Goal: Task Accomplishment & Management: Use online tool/utility

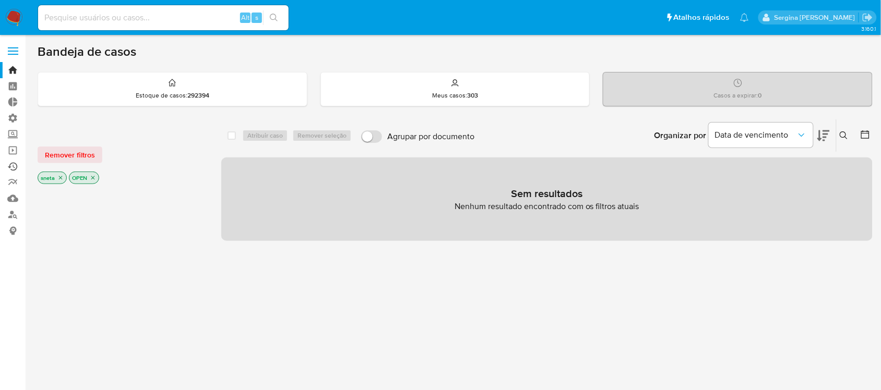
click at [10, 165] on link "Ejecuções automáticas" at bounding box center [62, 167] width 124 height 16
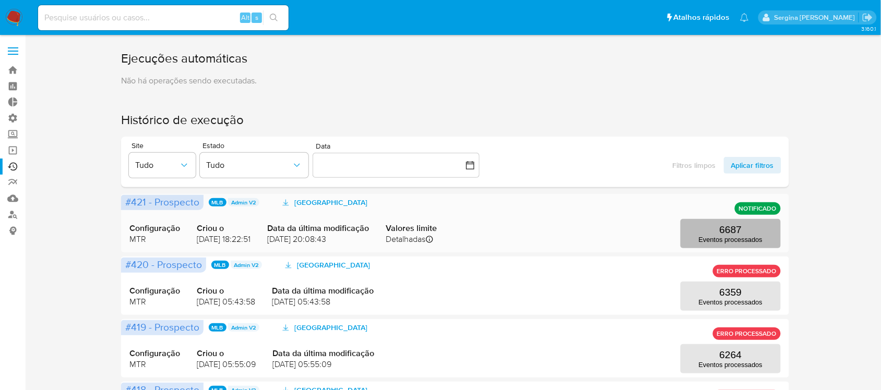
click at [723, 230] on p "6687" at bounding box center [730, 229] width 22 height 11
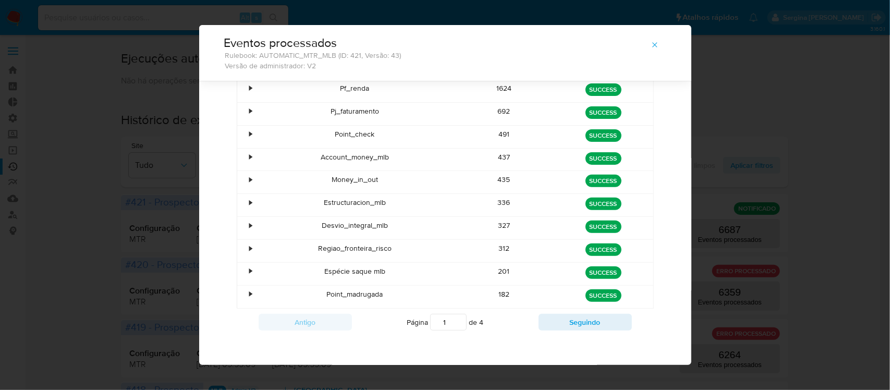
scroll to position [87, 0]
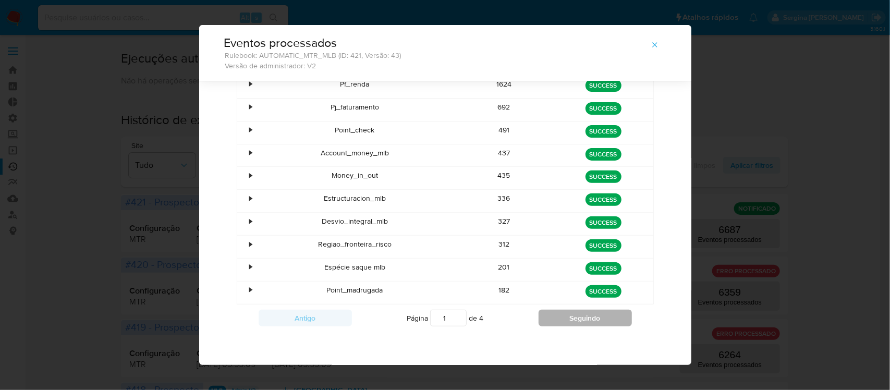
click at [591, 324] on button "Seguindo" at bounding box center [585, 318] width 93 height 17
type input "2"
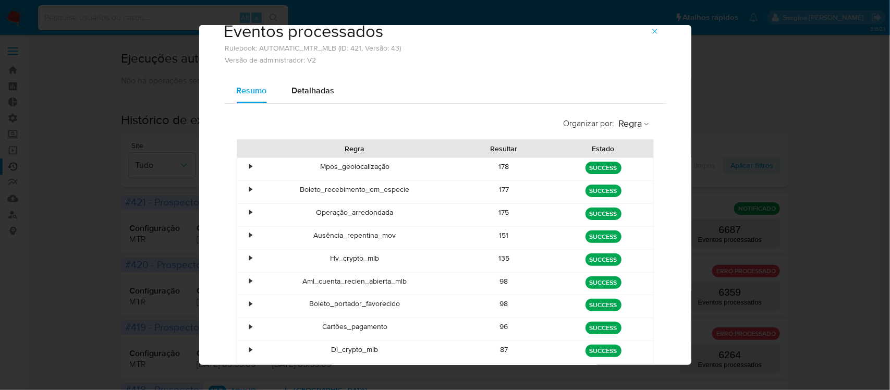
scroll to position [0, 0]
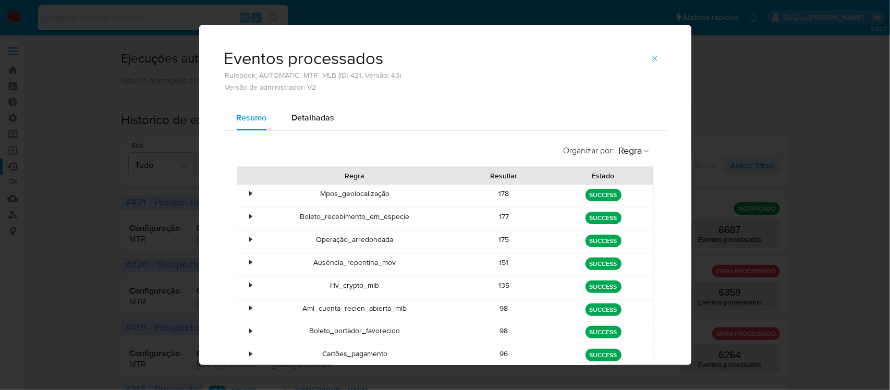
click at [250, 194] on div "•" at bounding box center [251, 194] width 3 height 10
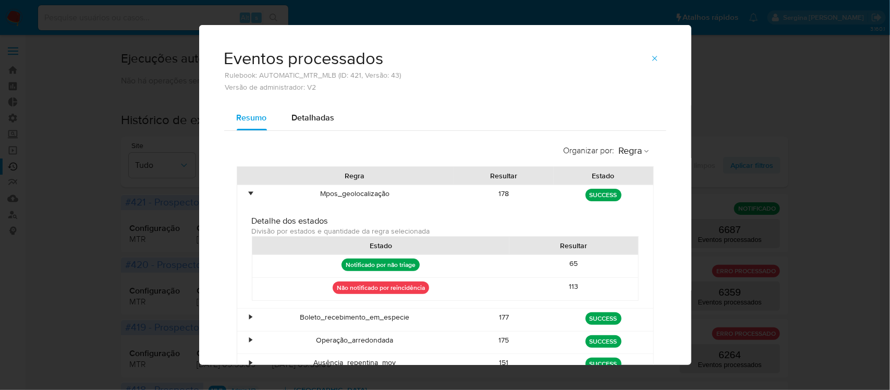
drag, startPoint x: 287, startPoint y: 278, endPoint x: 554, endPoint y: 296, distance: 268.2
click at [535, 295] on div "Não notificado por reincidência 113" at bounding box center [445, 289] width 386 height 22
drag, startPoint x: 593, startPoint y: 290, endPoint x: 340, endPoint y: 290, distance: 253.5
click at [340, 290] on div "Não notificado por reincidência 113" at bounding box center [445, 289] width 386 height 22
click at [250, 192] on div "•" at bounding box center [251, 194] width 3 height 10
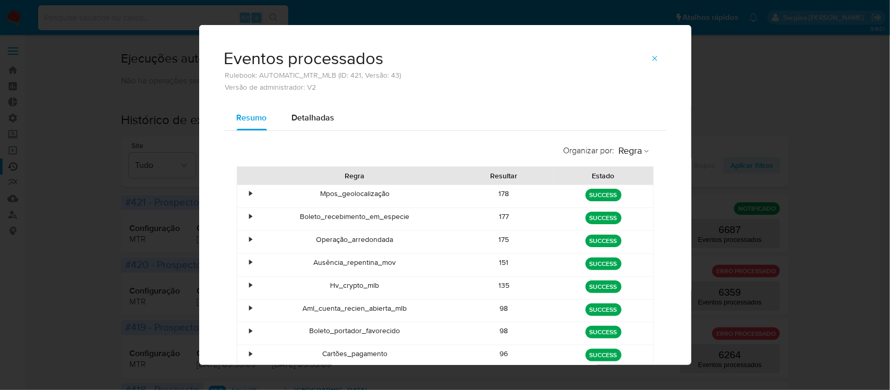
click at [250, 219] on div "•" at bounding box center [251, 217] width 3 height 10
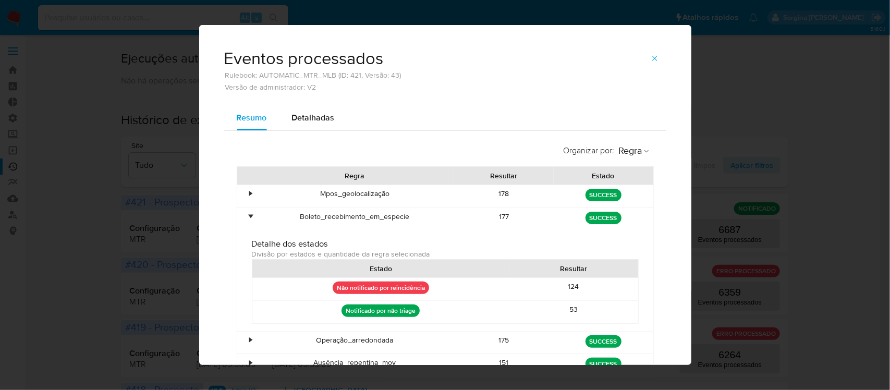
scroll to position [65, 0]
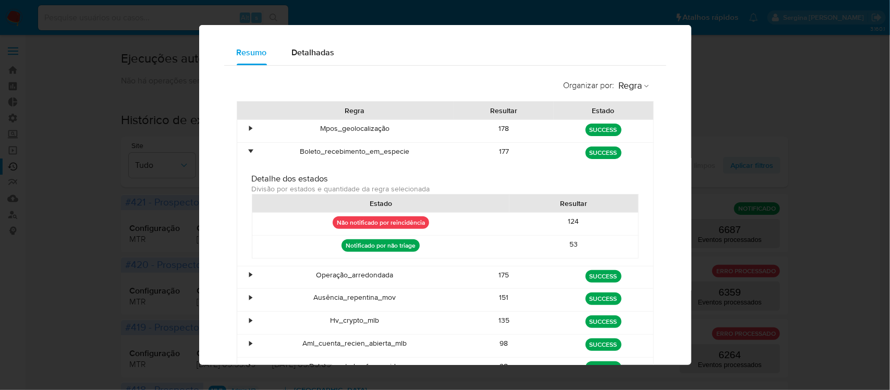
click at [248, 155] on div "•" at bounding box center [246, 154] width 18 height 22
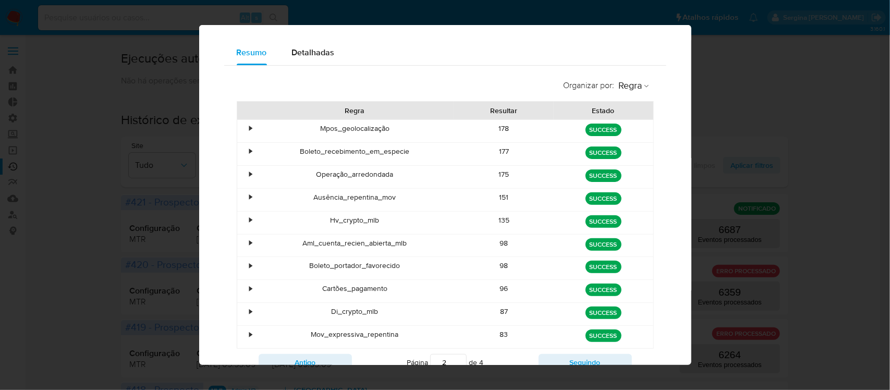
click at [240, 215] on div "•" at bounding box center [246, 223] width 18 height 22
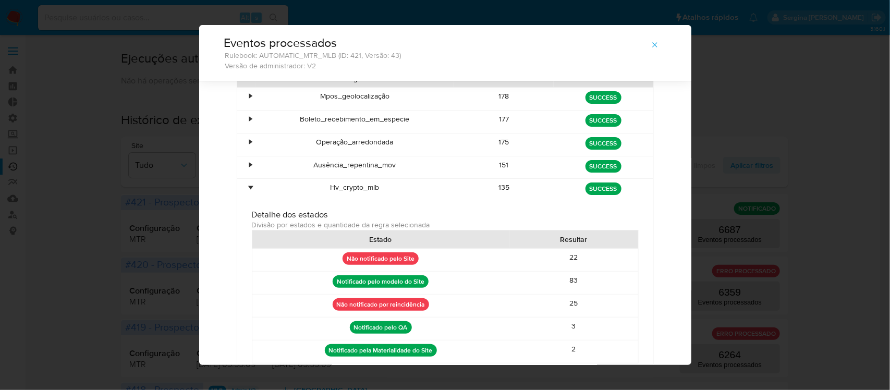
scroll to position [106, 0]
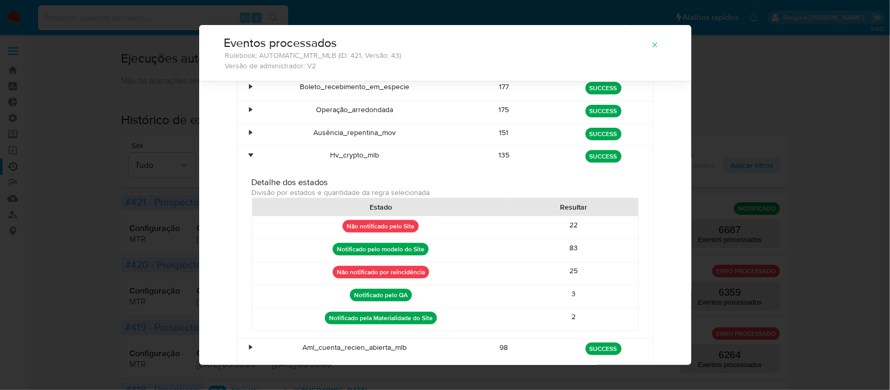
drag, startPoint x: 310, startPoint y: 221, endPoint x: 403, endPoint y: 227, distance: 92.6
click at [403, 227] on div "Não notificado pelo Site" at bounding box center [380, 227] width 257 height 22
click at [250, 157] on div "•" at bounding box center [251, 155] width 3 height 10
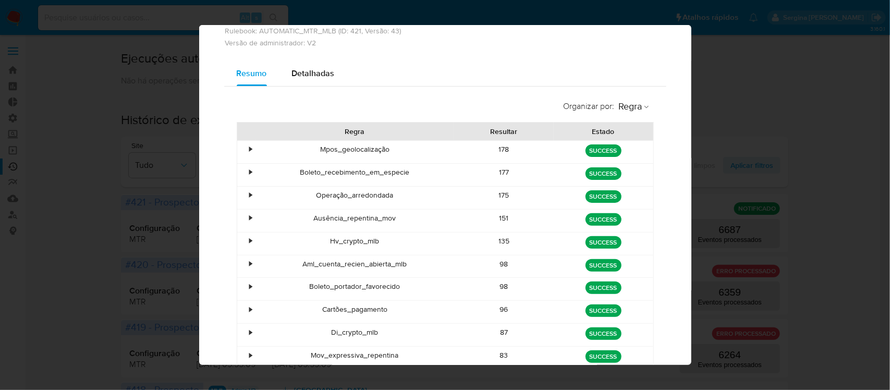
scroll to position [0, 0]
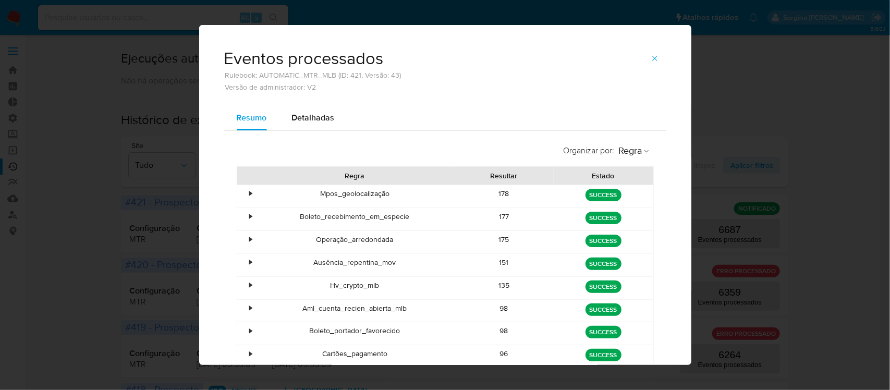
drag, startPoint x: 218, startPoint y: 73, endPoint x: 410, endPoint y: 81, distance: 192.6
click at [410, 81] on div "Eventos processados Rulebook: AUTOMATIC_MTR_MLB (ID: 421, Versão: 43) Versão de…" at bounding box center [445, 65] width 492 height 80
click at [327, 92] on div "Eventos processados Rulebook: AUTOMATIC_MTR_MLB (ID: 421, Versão: 43) Versão de…" at bounding box center [445, 65] width 492 height 80
drag, startPoint x: 218, startPoint y: 77, endPoint x: 332, endPoint y: 89, distance: 115.4
click at [332, 89] on div "Eventos processados Rulebook: AUTOMATIC_MTR_MLB (ID: 421, Versão: 43) Versão de…" at bounding box center [445, 65] width 492 height 80
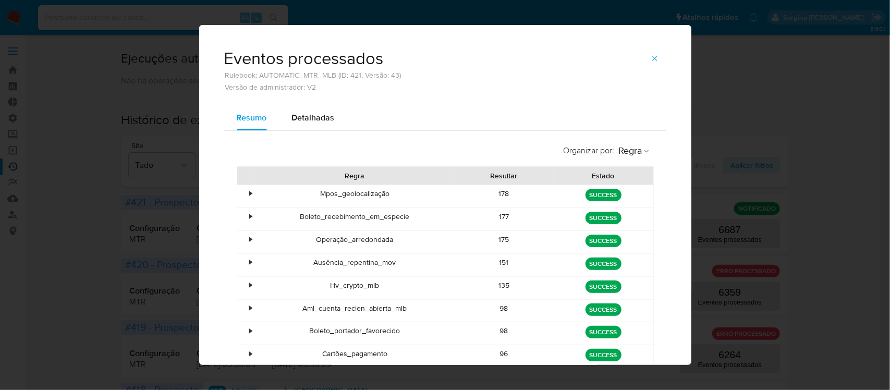
drag, startPoint x: 345, startPoint y: 86, endPoint x: 338, endPoint y: 82, distance: 8.4
click at [345, 86] on span "Versão de administrador: V2" at bounding box center [312, 86] width 177 height 7
click at [327, 90] on span "Versão de administrador: V2" at bounding box center [312, 86] width 177 height 7
click at [250, 194] on div "•" at bounding box center [251, 194] width 3 height 10
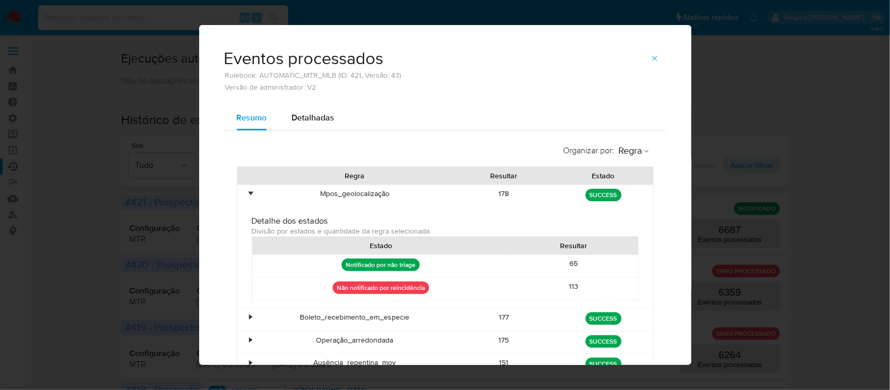
drag, startPoint x: 593, startPoint y: 288, endPoint x: 334, endPoint y: 287, distance: 258.7
click at [334, 284] on div "Não notificado por reincidência 113" at bounding box center [445, 289] width 386 height 22
click at [452, 293] on div "Não notificado por reincidência" at bounding box center [380, 289] width 257 height 22
drag, startPoint x: 574, startPoint y: 286, endPoint x: 287, endPoint y: 287, distance: 287.4
click at [287, 287] on div "Não notificado por reincidência 113" at bounding box center [445, 289] width 386 height 22
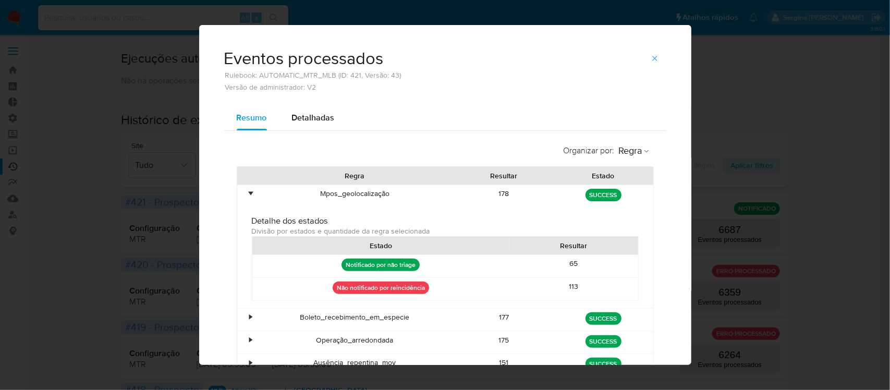
click at [476, 293] on div "Não notificado por reincidência" at bounding box center [380, 289] width 257 height 22
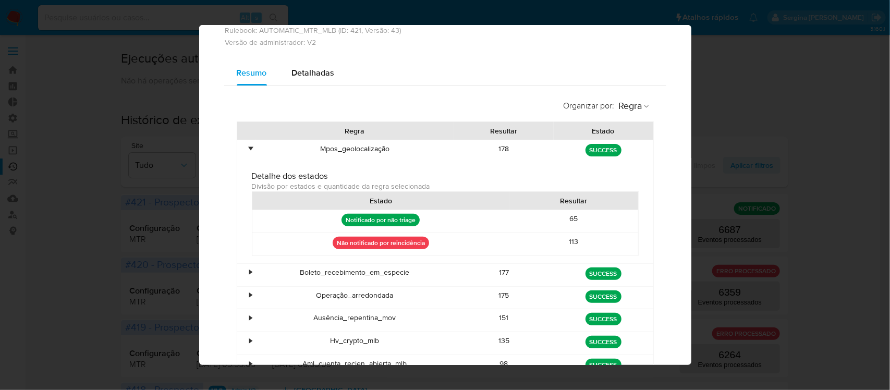
scroll to position [65, 0]
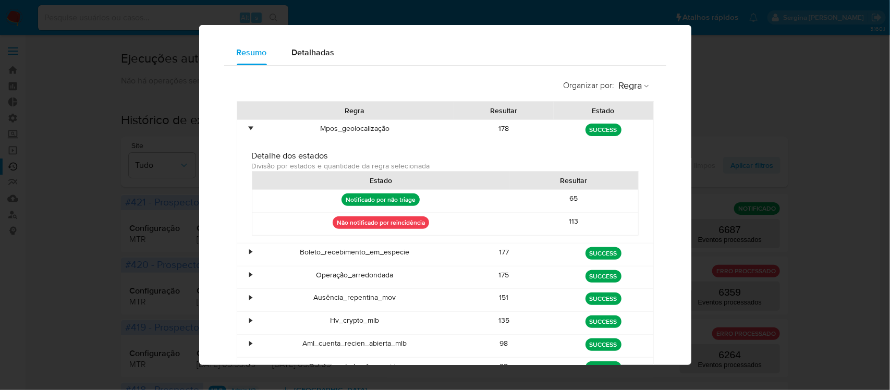
click at [243, 256] on div "•" at bounding box center [246, 255] width 18 height 22
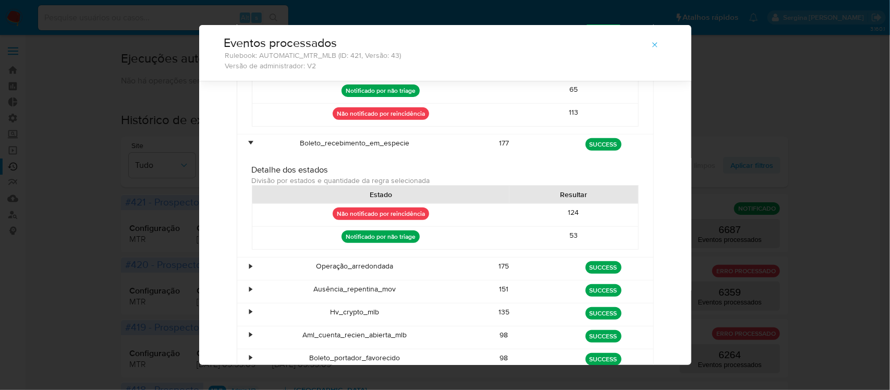
scroll to position [171, 0]
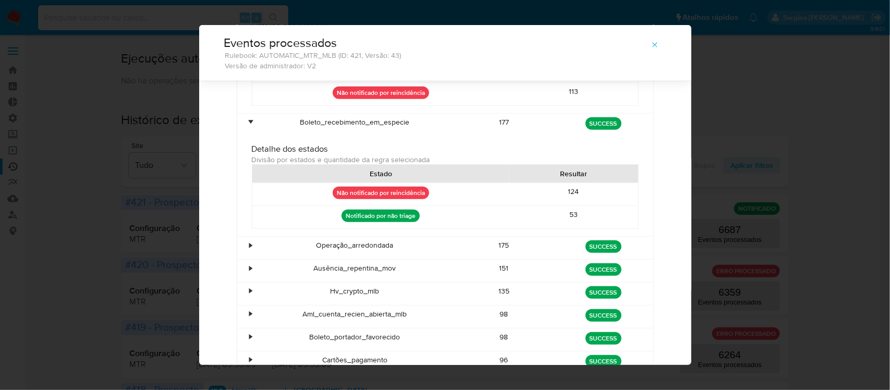
click at [250, 244] on div "•" at bounding box center [251, 245] width 3 height 10
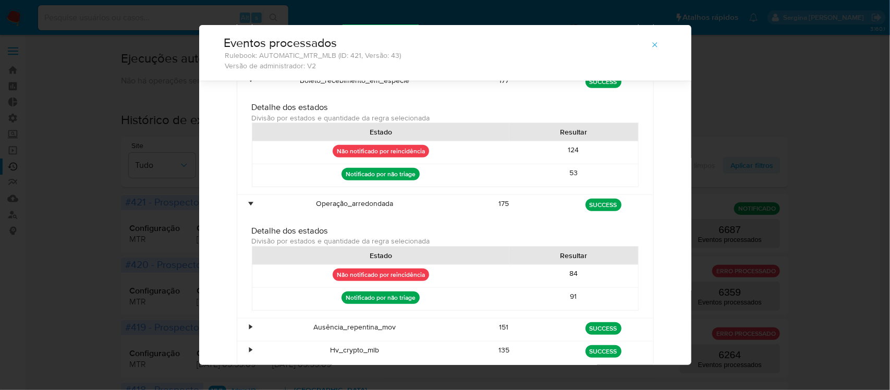
scroll to position [236, 0]
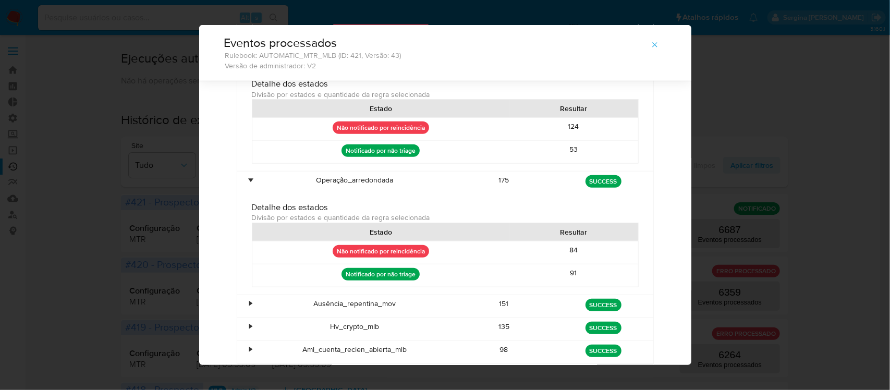
click at [243, 305] on div "•" at bounding box center [246, 306] width 18 height 22
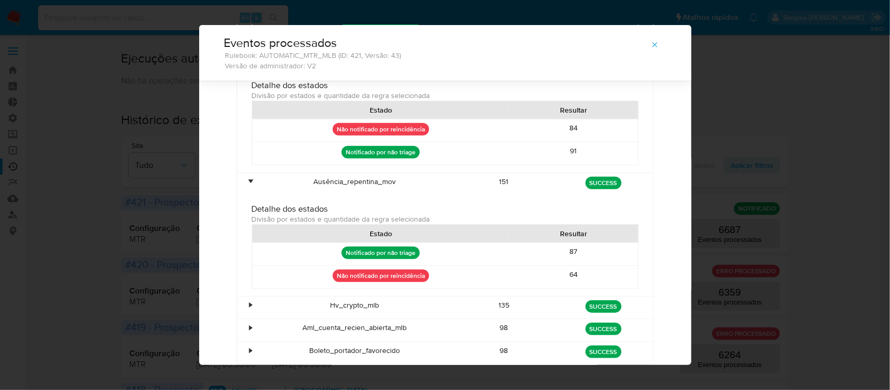
scroll to position [367, 0]
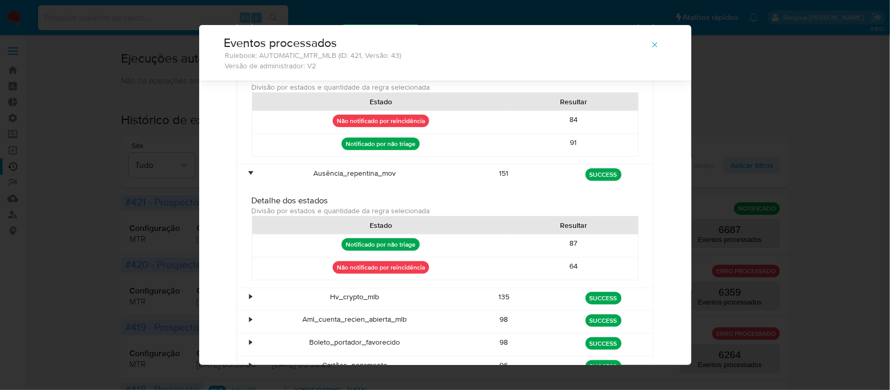
click at [249, 300] on div "•" at bounding box center [246, 299] width 18 height 22
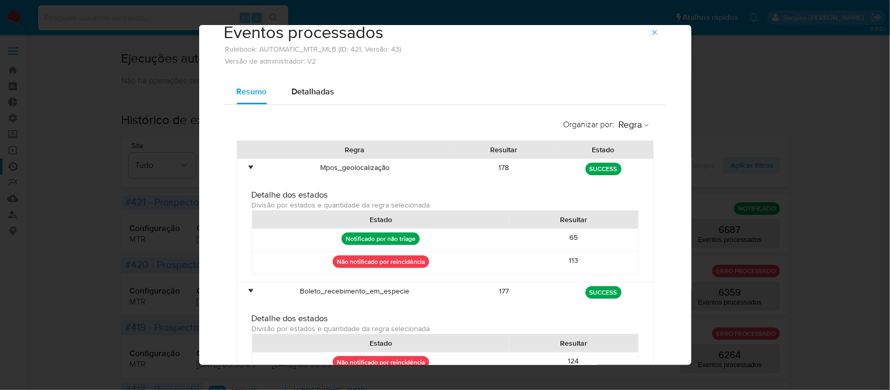
scroll to position [0, 0]
